Goal: Complete Application Form: Complete application form

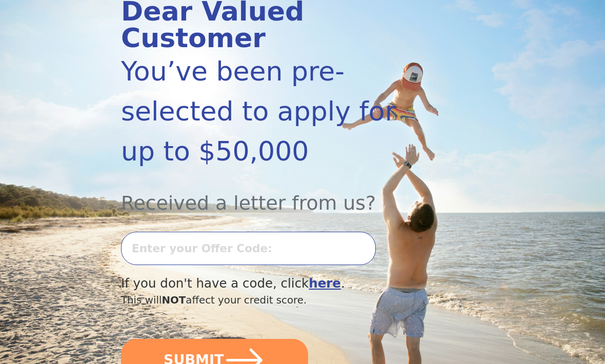
scroll to position [142, 0]
click at [180, 231] on input "text" at bounding box center [248, 247] width 255 height 33
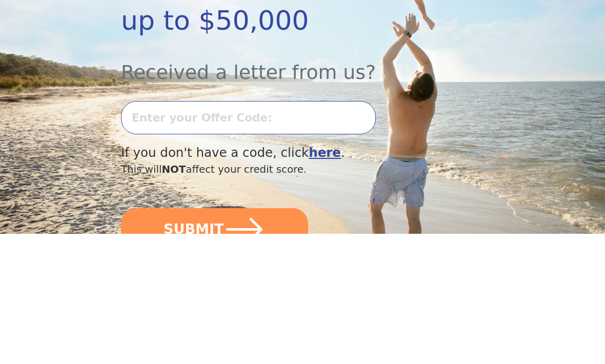
type input "O"
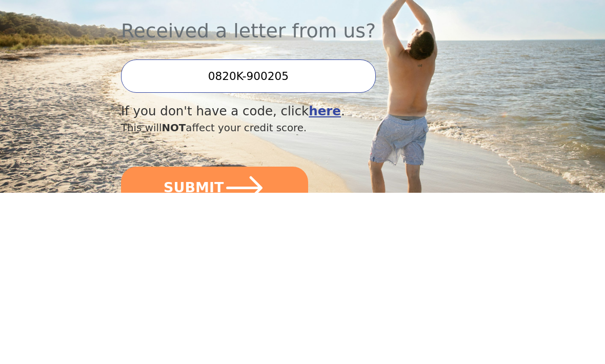
type input "0820K-900205"
click at [240, 339] on icon "submit" at bounding box center [245, 360] width 42 height 42
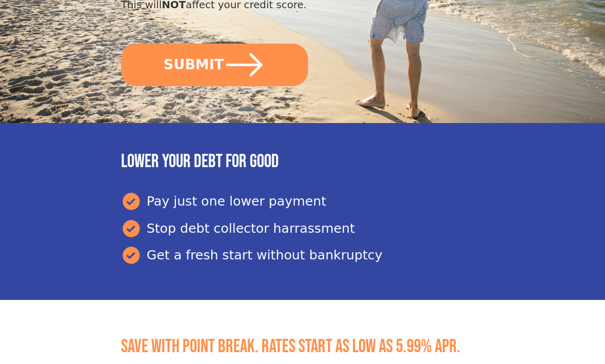
scroll to position [436, 0]
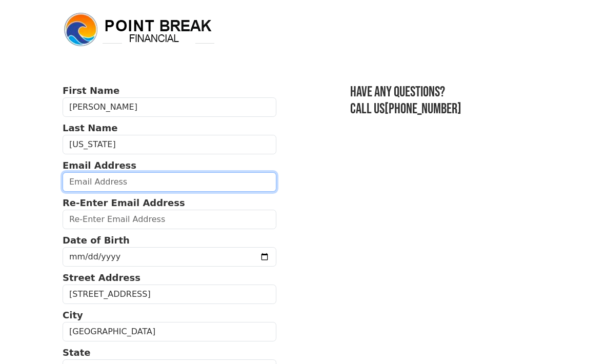
click at [140, 179] on input "email" at bounding box center [170, 181] width 214 height 19
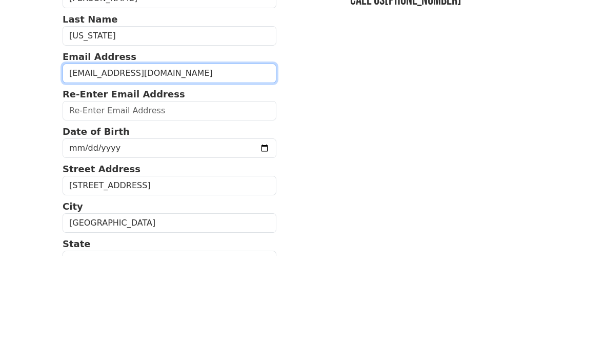
type input "[EMAIL_ADDRESS][DOMAIN_NAME]"
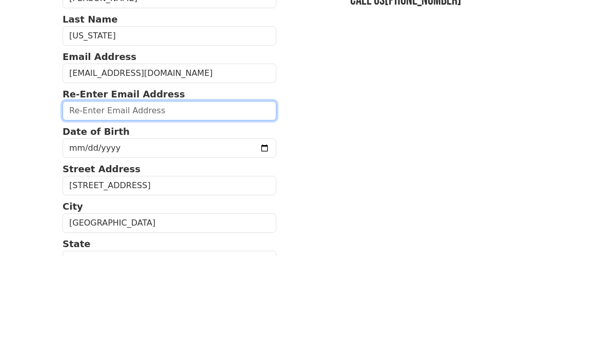
click at [115, 210] on input "email" at bounding box center [170, 219] width 214 height 19
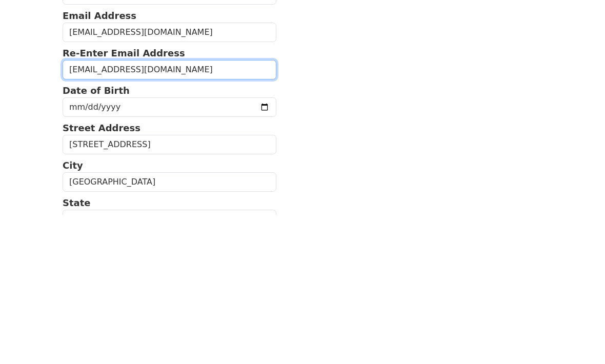
type input "[EMAIL_ADDRESS][DOMAIN_NAME]"
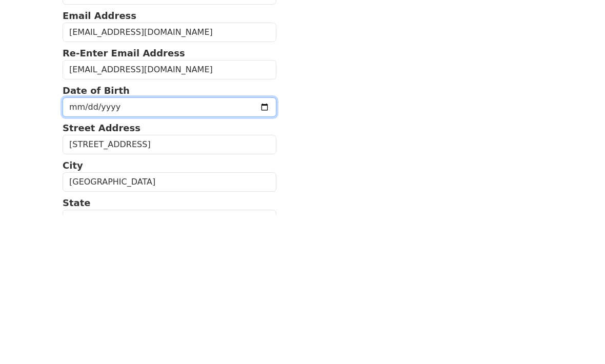
click at [232, 247] on input "date" at bounding box center [170, 256] width 214 height 19
type input "[DATE]"
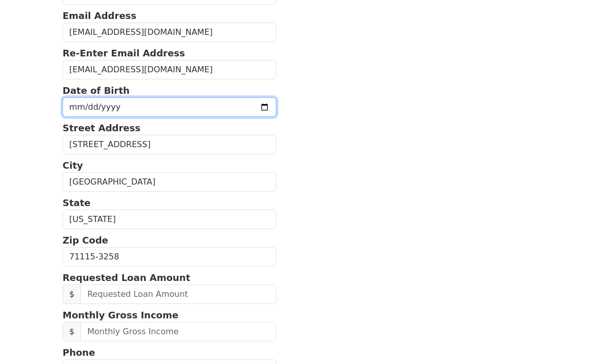
click at [161, 104] on input "[DATE]" at bounding box center [170, 106] width 214 height 19
click at [99, 110] on input "[DATE]" at bounding box center [170, 106] width 214 height 19
click at [173, 107] on input "date" at bounding box center [170, 106] width 214 height 19
click at [194, 109] on input "date" at bounding box center [170, 106] width 214 height 19
click at [243, 106] on input "date" at bounding box center [170, 106] width 214 height 19
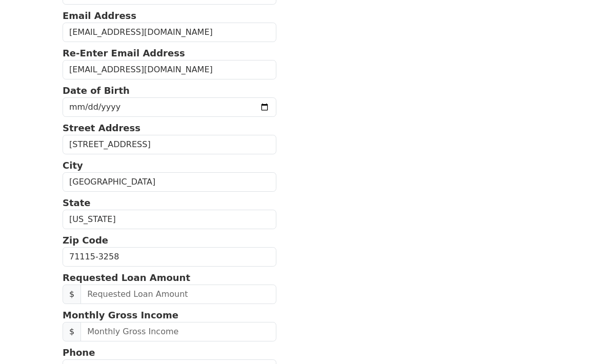
click at [514, 230] on section "First Name [PERSON_NAME] Last Name [US_STATE] Email Address [EMAIL_ADDRESS][DOM…" at bounding box center [303, 257] width 480 height 647
click at [224, 104] on input "date" at bounding box center [170, 106] width 214 height 19
click at [110, 105] on input "[DATE]" at bounding box center [170, 106] width 214 height 19
type input "[DATE]"
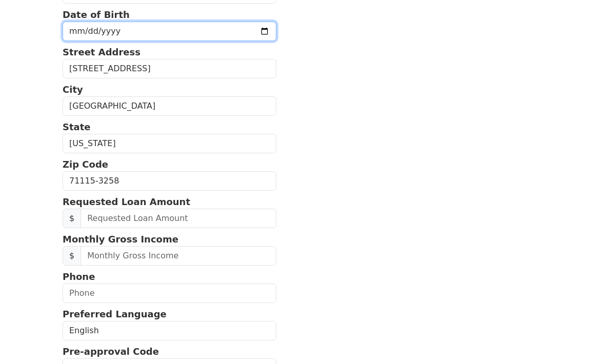
scroll to position [227, 0]
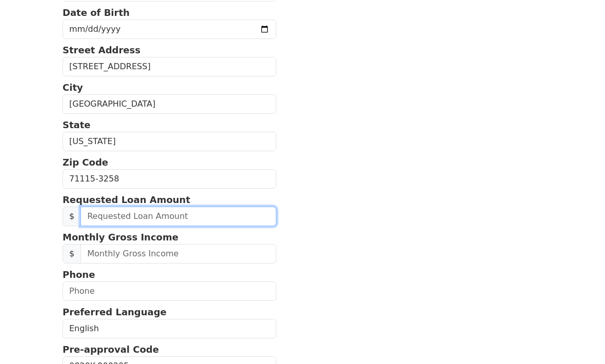
click at [196, 216] on input "text" at bounding box center [179, 216] width 196 height 19
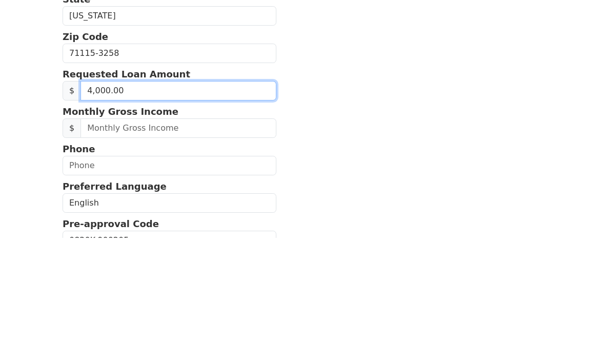
type input "40,000.00"
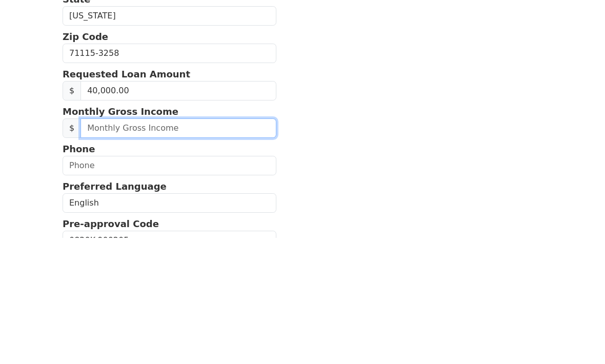
click at [185, 245] on input "text" at bounding box center [179, 254] width 196 height 19
type input "7,000.00"
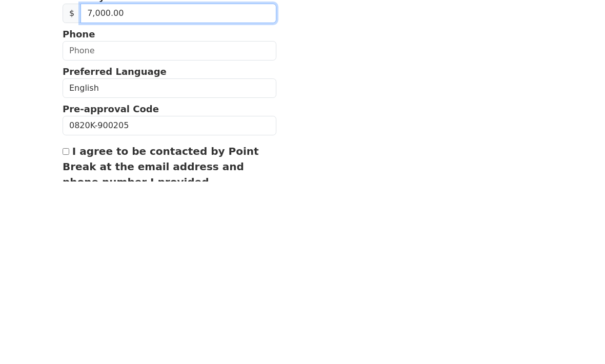
scroll to position [286, 0]
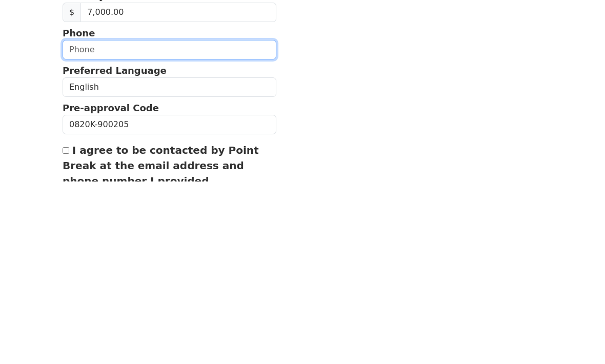
click at [139, 223] on input "text" at bounding box center [170, 232] width 214 height 19
type input "[PHONE_NUMBER]"
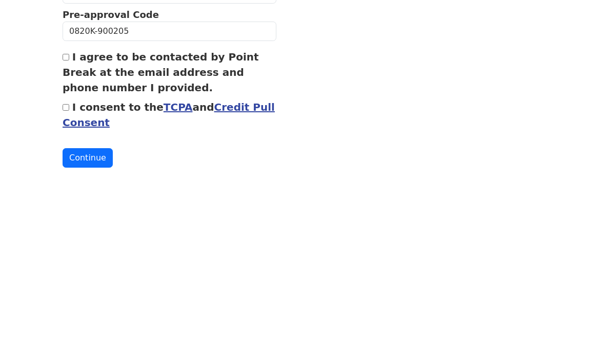
scroll to position [379, 0]
click at [69, 232] on div "I agree to be contacted by Point Break at the email address and phone number I …" at bounding box center [170, 255] width 214 height 46
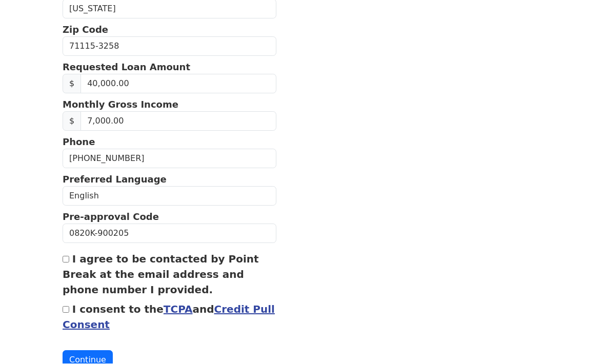
scroll to position [360, 0]
click at [69, 258] on input "I agree to be contacted by Point Break at the email address and phone number I …" at bounding box center [66, 259] width 7 height 7
checkbox input "true"
click at [79, 362] on button "Continue" at bounding box center [88, 360] width 50 height 19
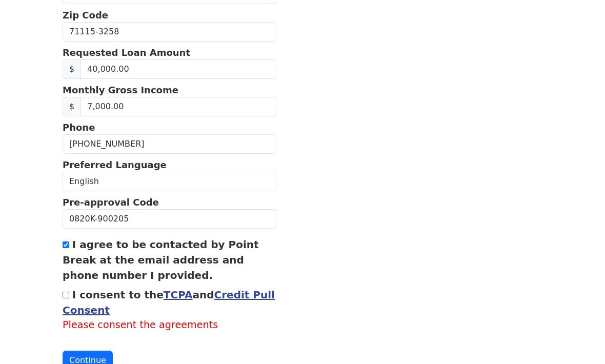
scroll to position [408, 0]
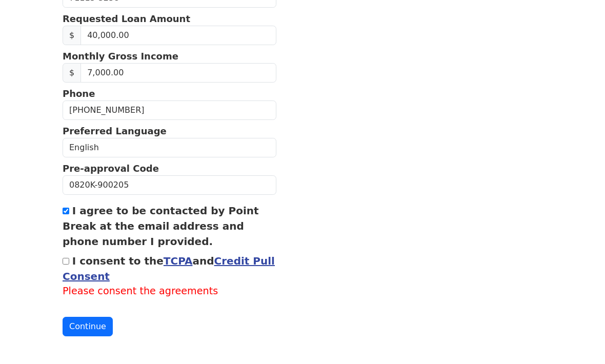
click at [69, 258] on input "I consent to the TCPA and Credit Pull Consent" at bounding box center [66, 261] width 7 height 7
checkbox input "true"
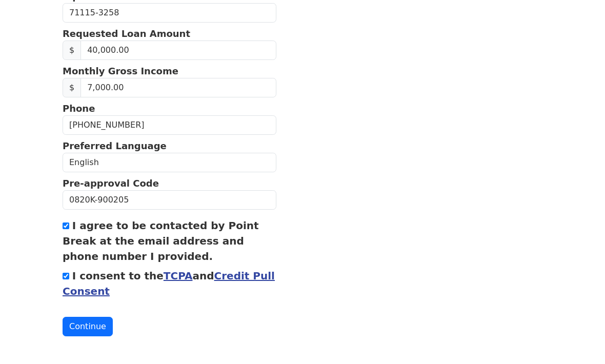
click at [87, 331] on button "Continue" at bounding box center [88, 326] width 50 height 19
